Goal: Information Seeking & Learning: Learn about a topic

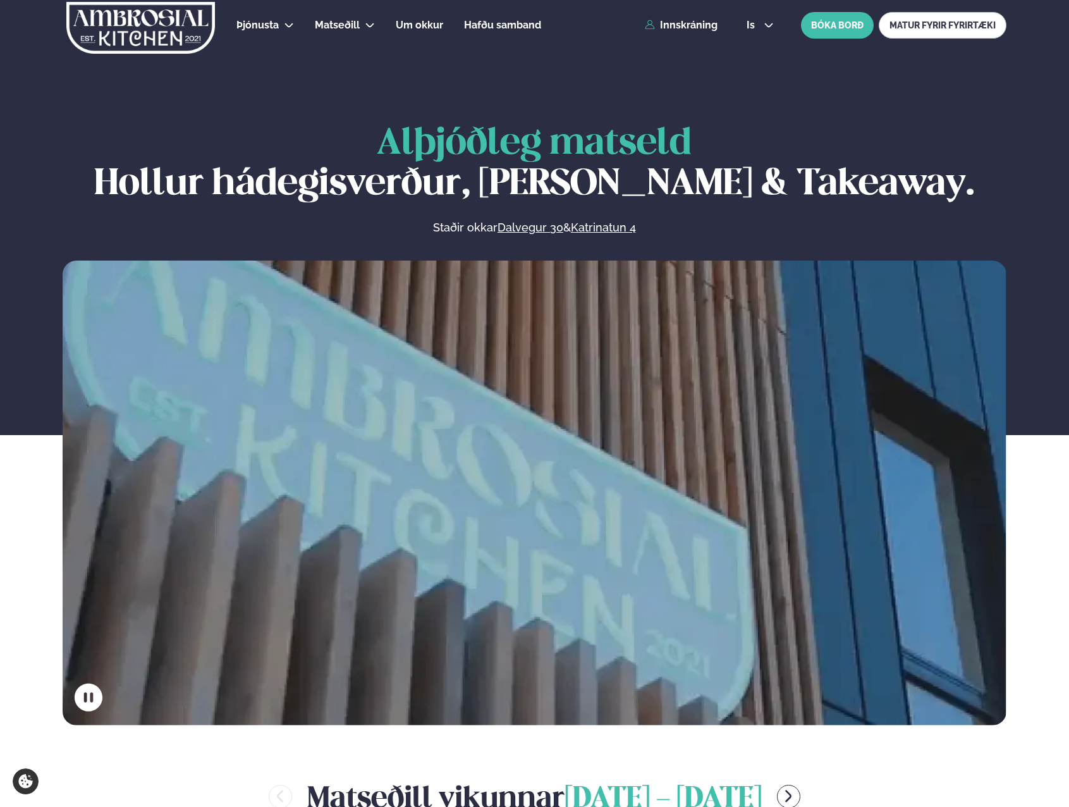
scroll to position [506, 0]
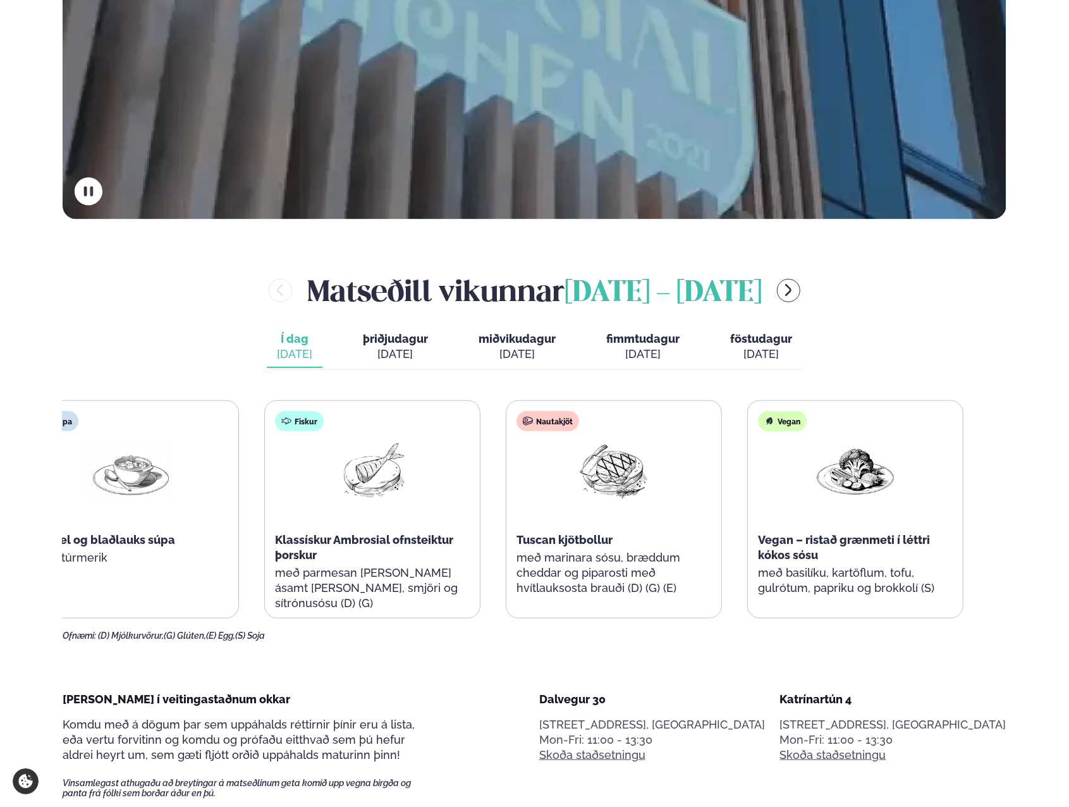
click at [580, 542] on div "Tuscan kjötbollur" at bounding box center [614, 539] width 195 height 15
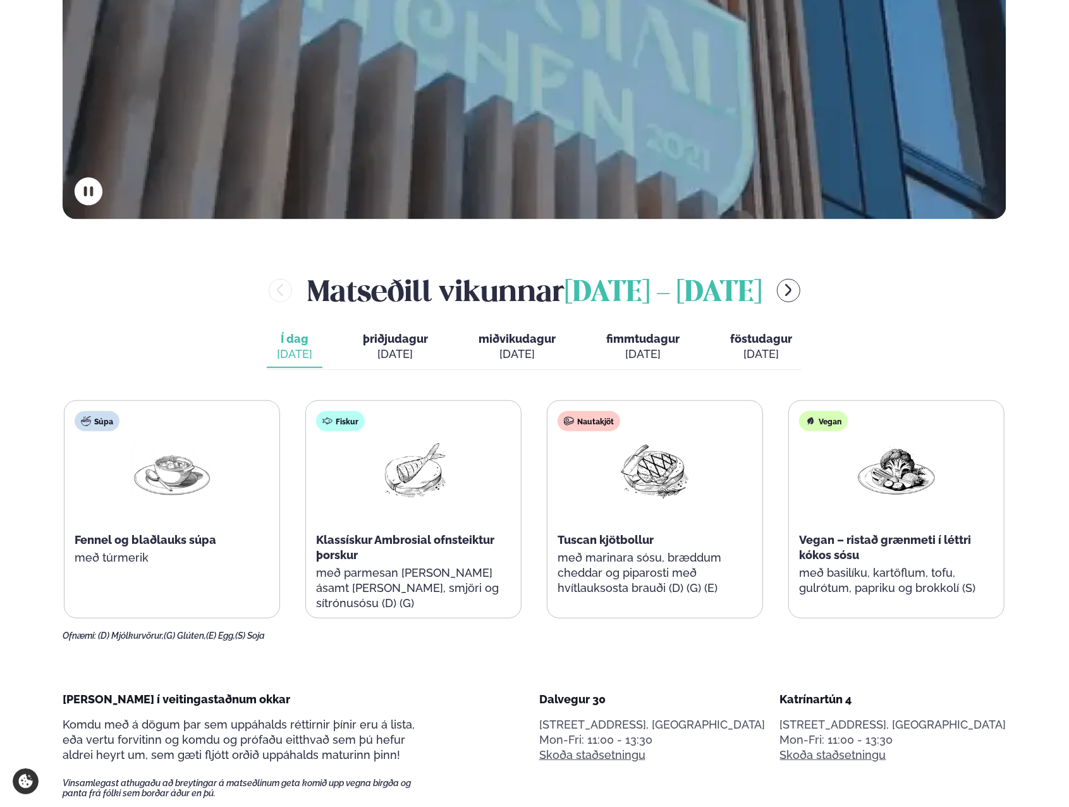
click at [388, 350] on div "[DATE]" at bounding box center [395, 353] width 65 height 15
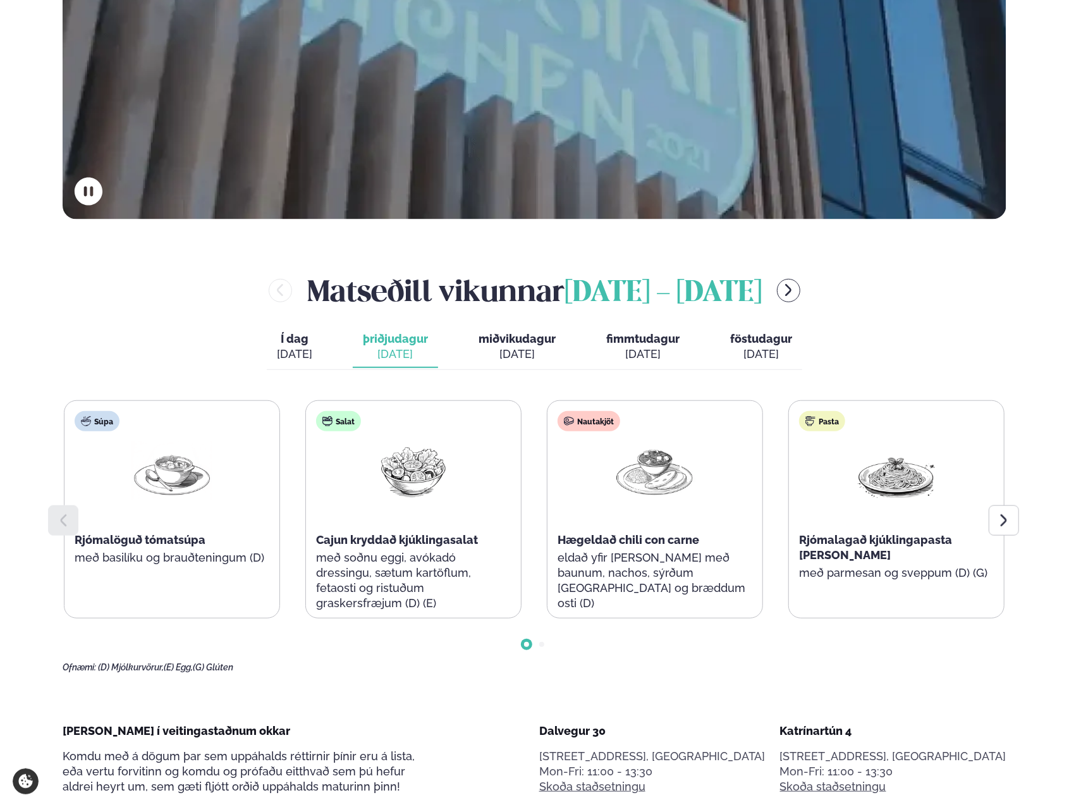
click at [549, 357] on div "[DATE]" at bounding box center [517, 353] width 77 height 15
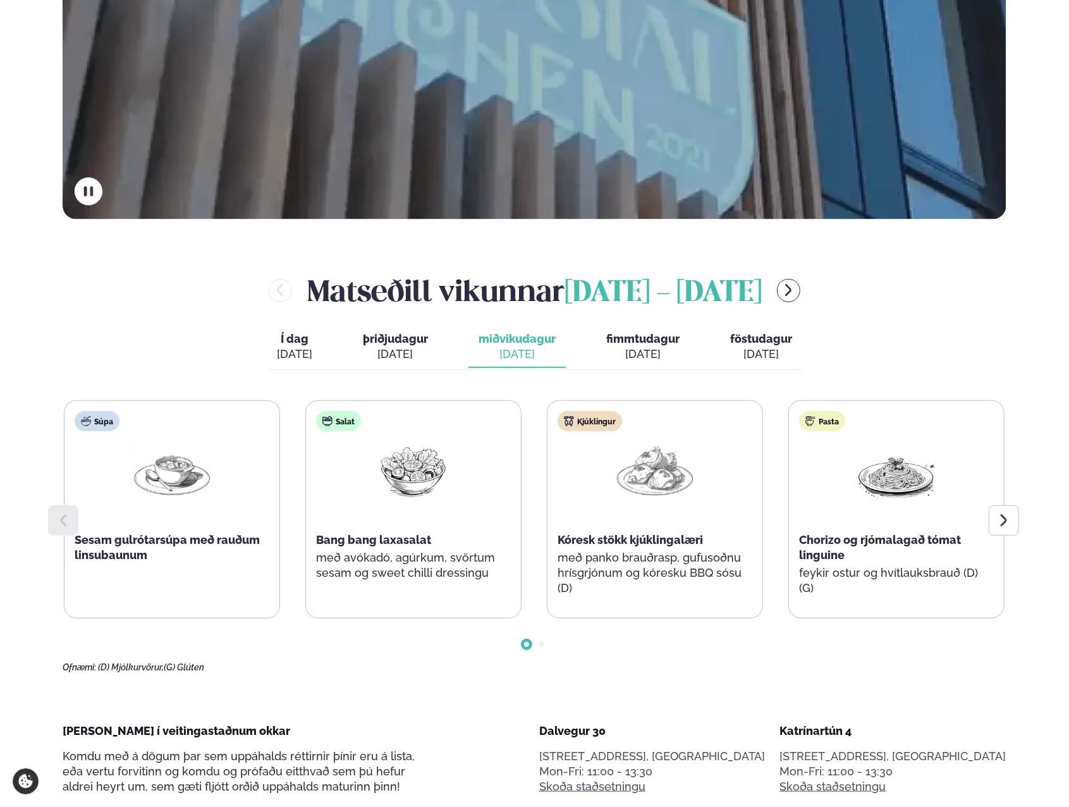
click at [636, 351] on div "[DATE]" at bounding box center [642, 353] width 73 height 15
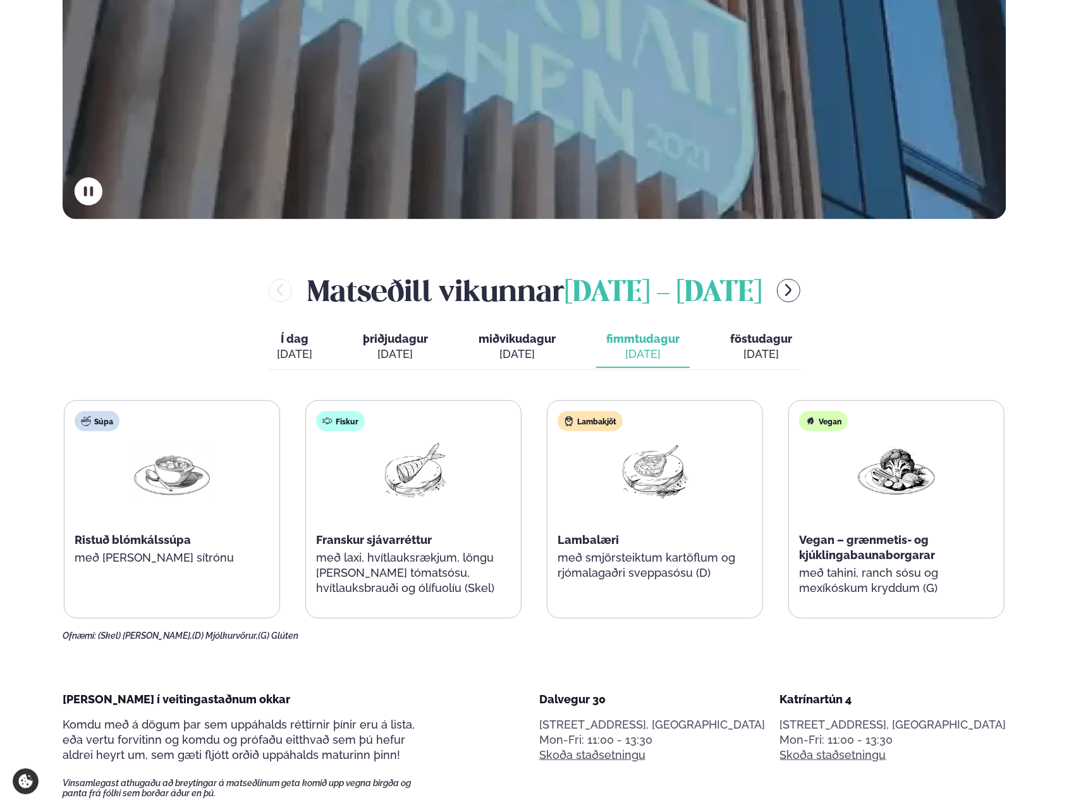
click at [743, 344] on span "föstudagur" at bounding box center [761, 338] width 62 height 13
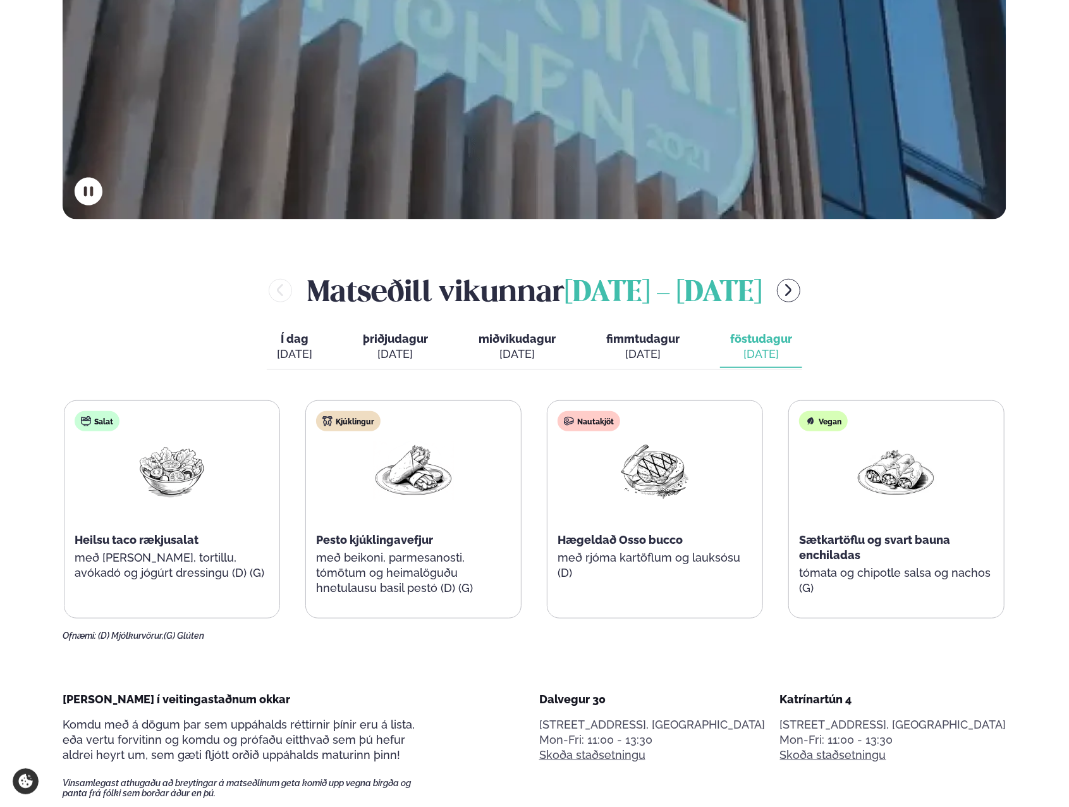
click at [283, 370] on div "[PERSON_NAME] [DATE] - [DATE] Í dag Í d. [DATE] þriðjudagur þri. [DATE] miðviku…" at bounding box center [535, 455] width 944 height 371
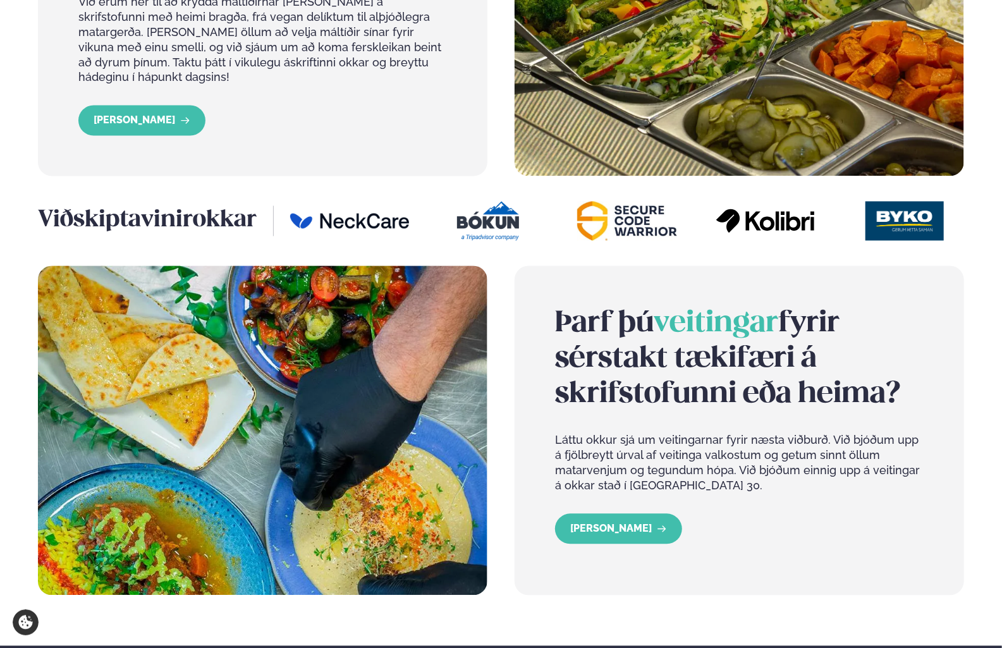
scroll to position [1454, 0]
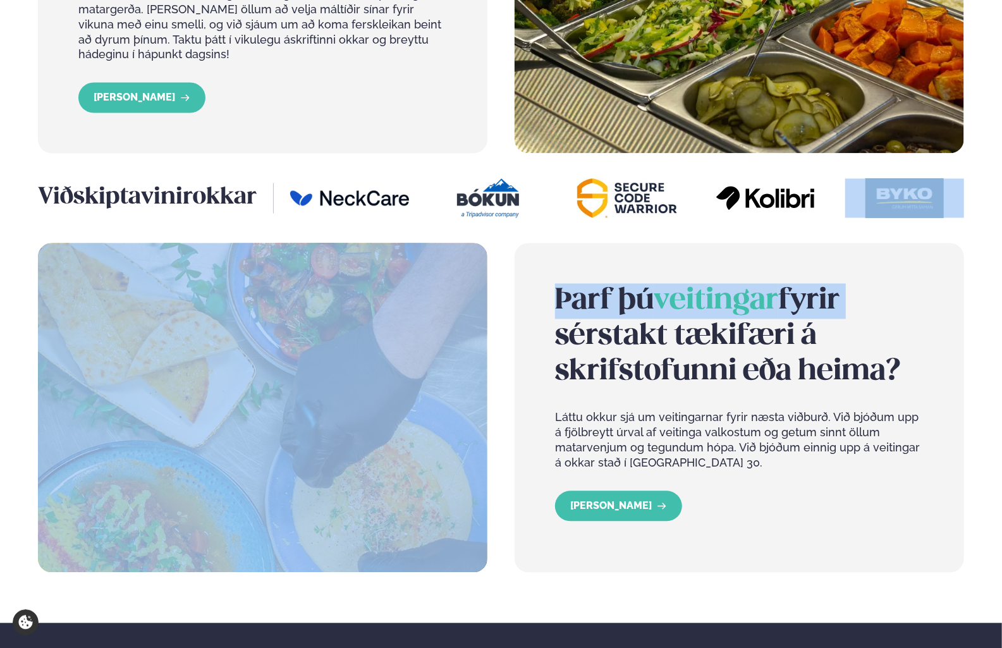
drag, startPoint x: 972, startPoint y: 237, endPoint x: 871, endPoint y: 203, distance: 106.8
drag, startPoint x: 871, startPoint y: 203, endPoint x: 843, endPoint y: 232, distance: 40.2
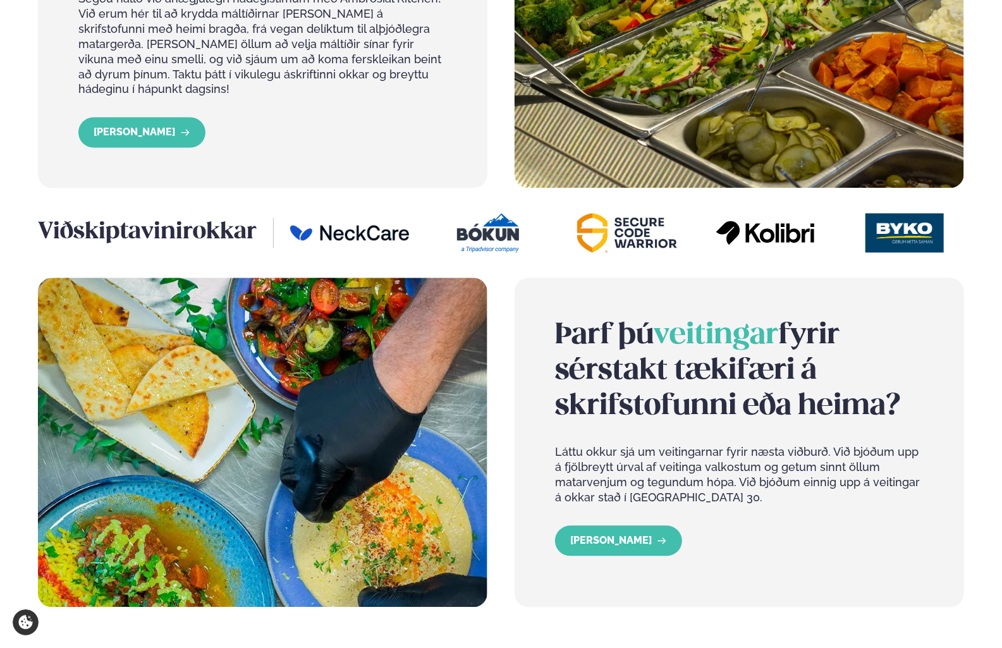
scroll to position [1391, 0]
